Goal: Entertainment & Leisure: Consume media (video, audio)

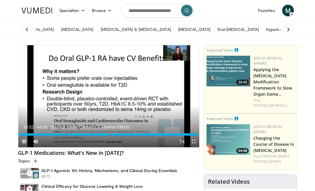
click at [22, 140] on span "Video Player" at bounding box center [24, 141] width 12 height 12
click at [35, 141] on span "Video Player" at bounding box center [36, 141] width 12 height 12
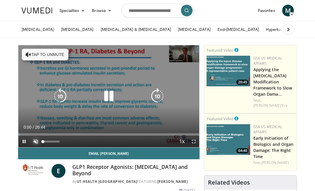
click at [36, 141] on span "Video Player" at bounding box center [36, 141] width 12 height 12
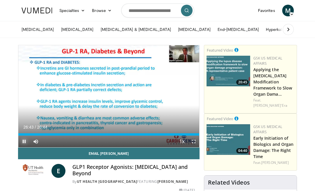
click at [24, 141] on span "Video Player" at bounding box center [24, 141] width 12 height 12
